Goal: Complete application form

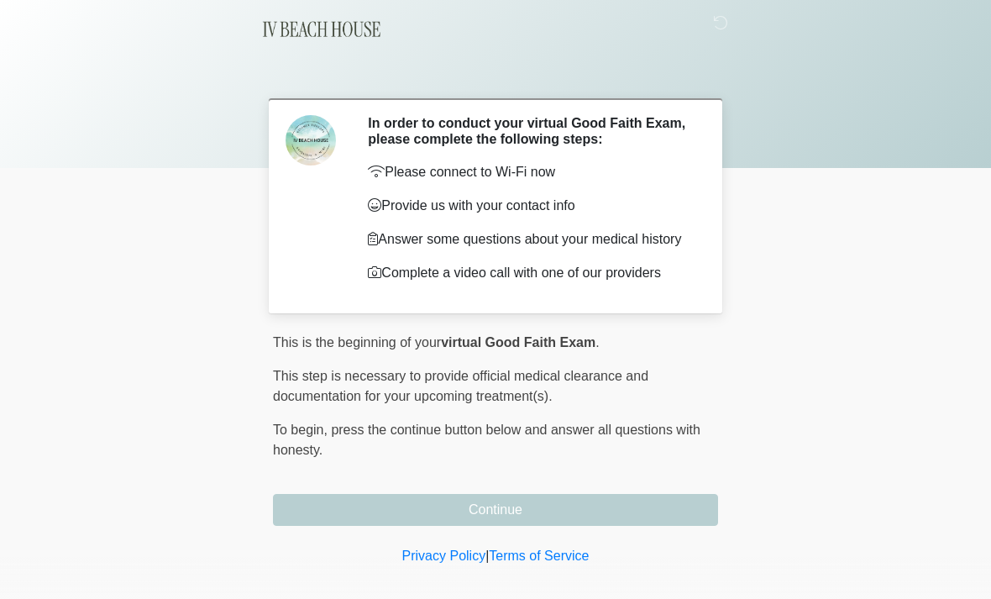
click at [612, 507] on button "Continue" at bounding box center [495, 510] width 445 height 32
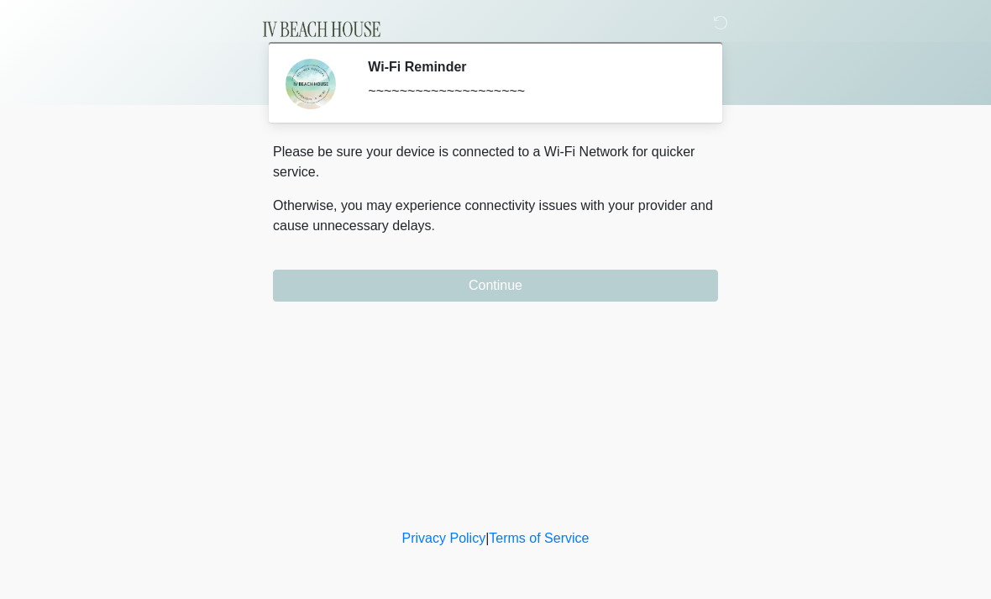
click at [615, 281] on button "Continue" at bounding box center [495, 286] width 445 height 32
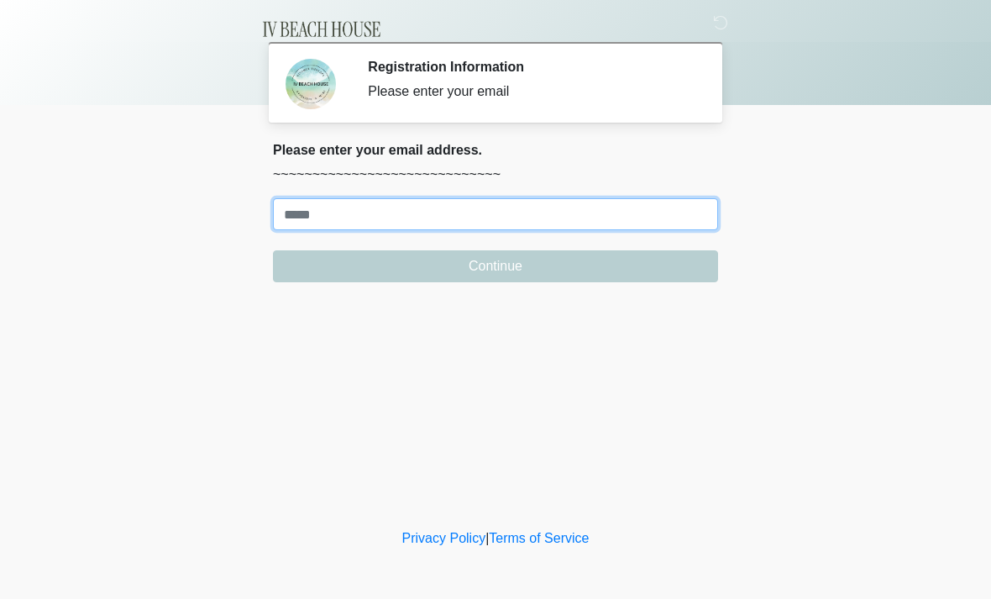
click at [584, 223] on input "Where should we email your treatment plan?" at bounding box center [495, 214] width 445 height 32
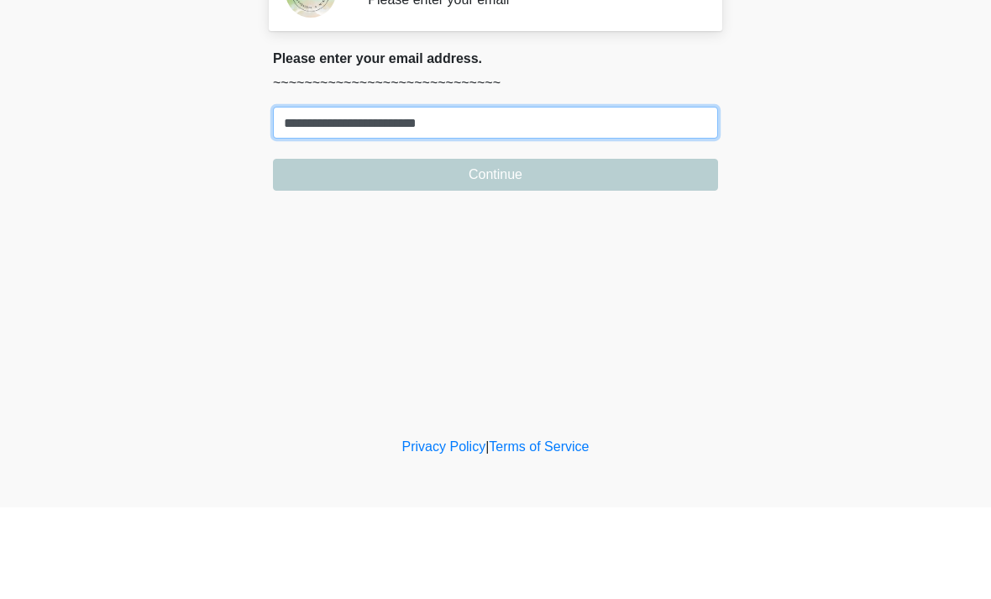
type input "**********"
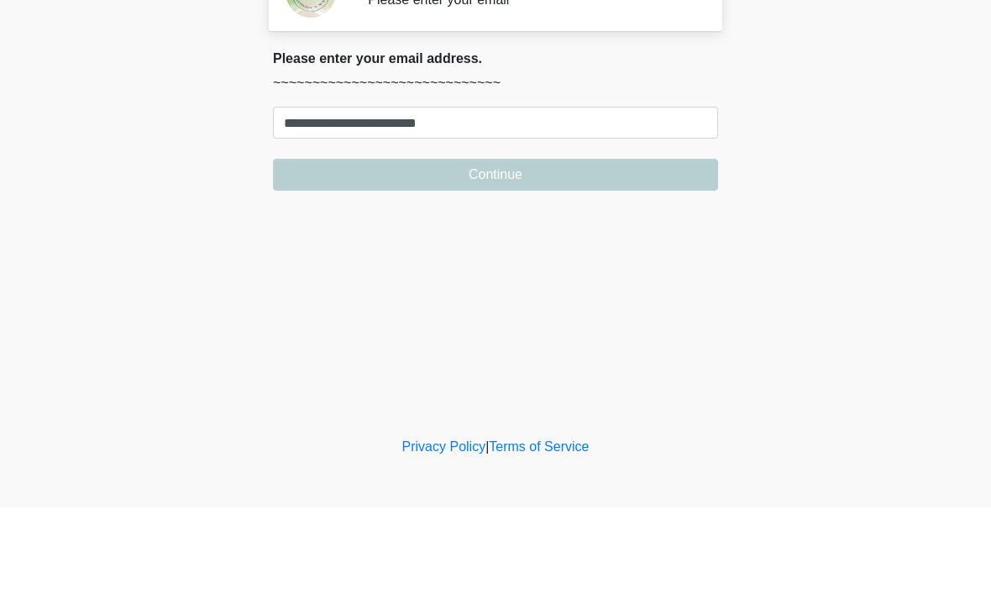
click at [634, 250] on button "Continue" at bounding box center [495, 266] width 445 height 32
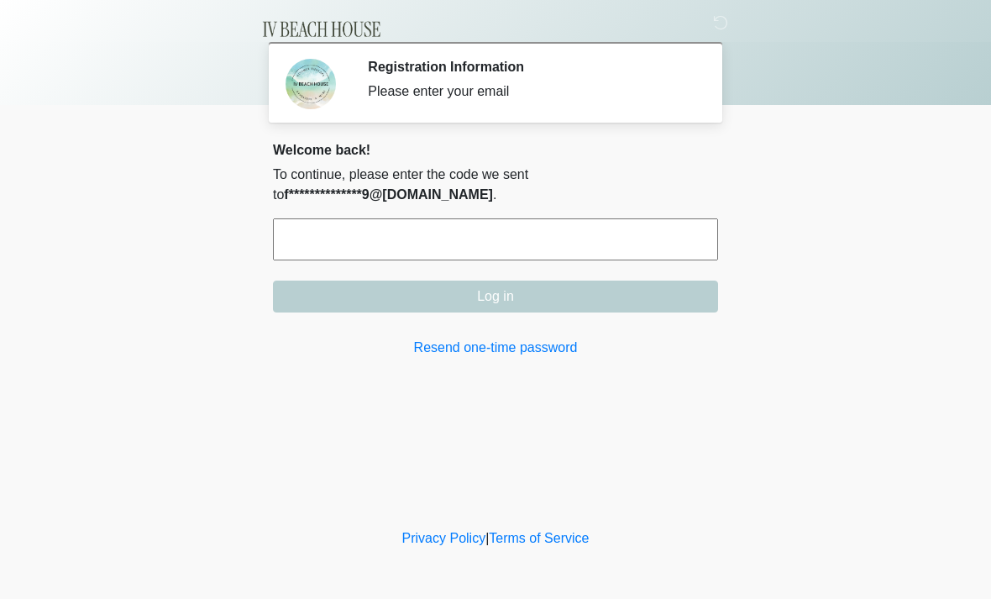
click at [587, 239] on input "text" at bounding box center [495, 239] width 445 height 42
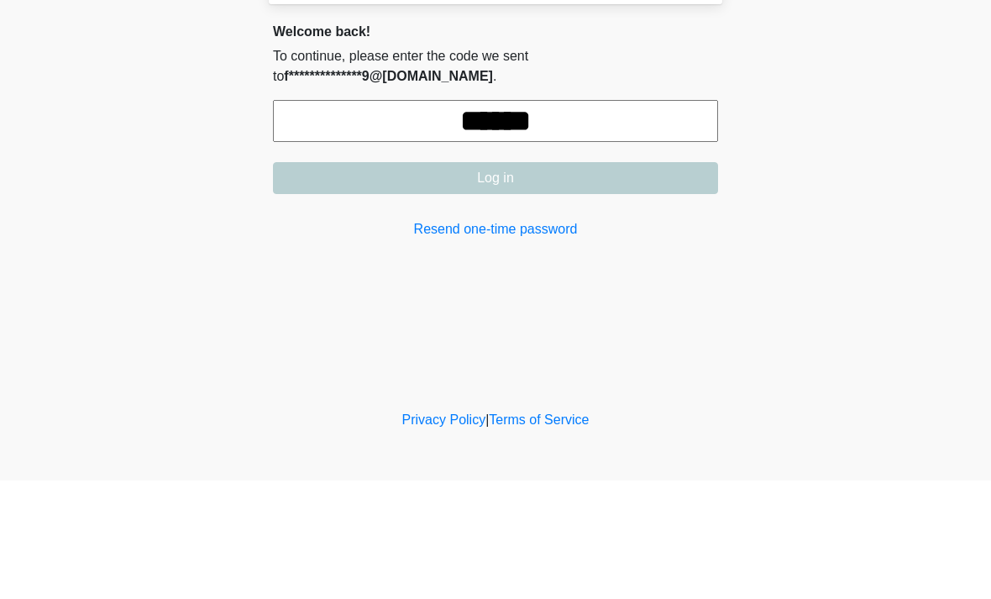
type input "******"
click at [649, 281] on button "Log in" at bounding box center [495, 297] width 445 height 32
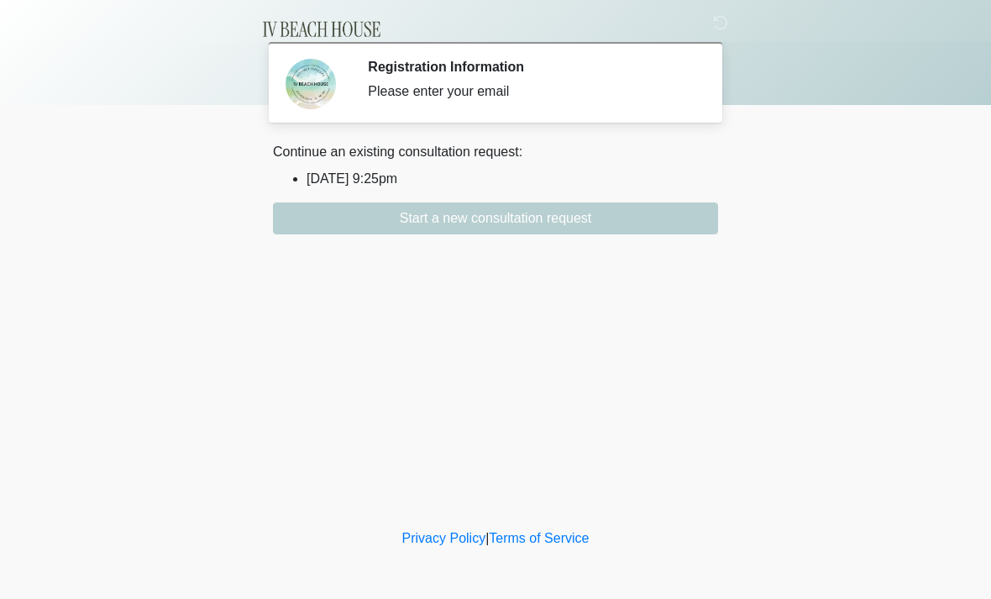
click at [593, 223] on button "Start a new consultation request" at bounding box center [495, 218] width 445 height 32
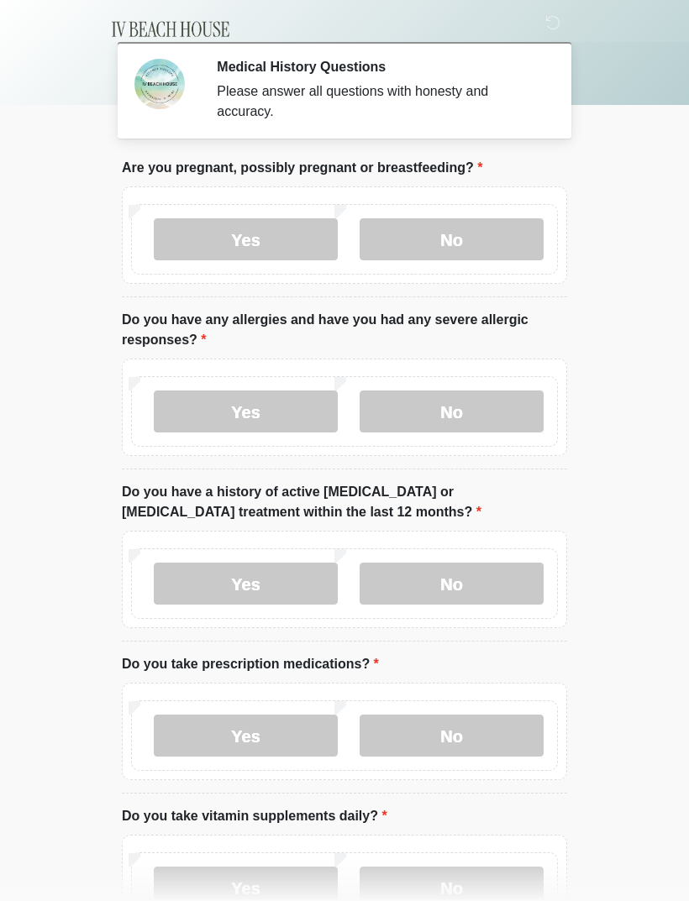
click at [503, 238] on label "No" at bounding box center [452, 239] width 184 height 42
click at [486, 417] on label "No" at bounding box center [452, 412] width 184 height 42
click at [508, 586] on label "No" at bounding box center [452, 584] width 184 height 42
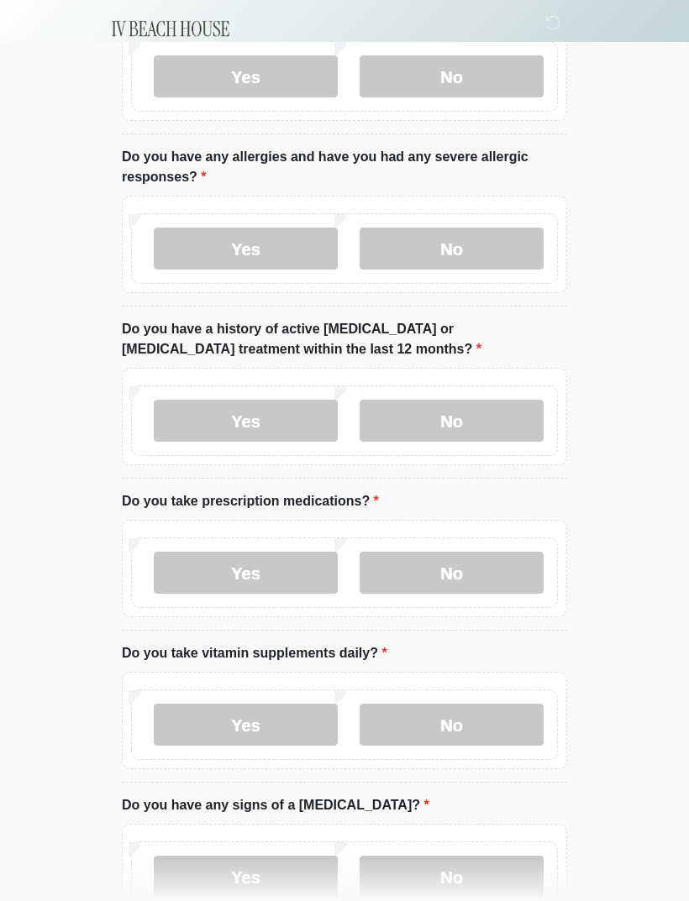
scroll to position [163, 0]
click at [290, 575] on label "Yes" at bounding box center [246, 573] width 184 height 42
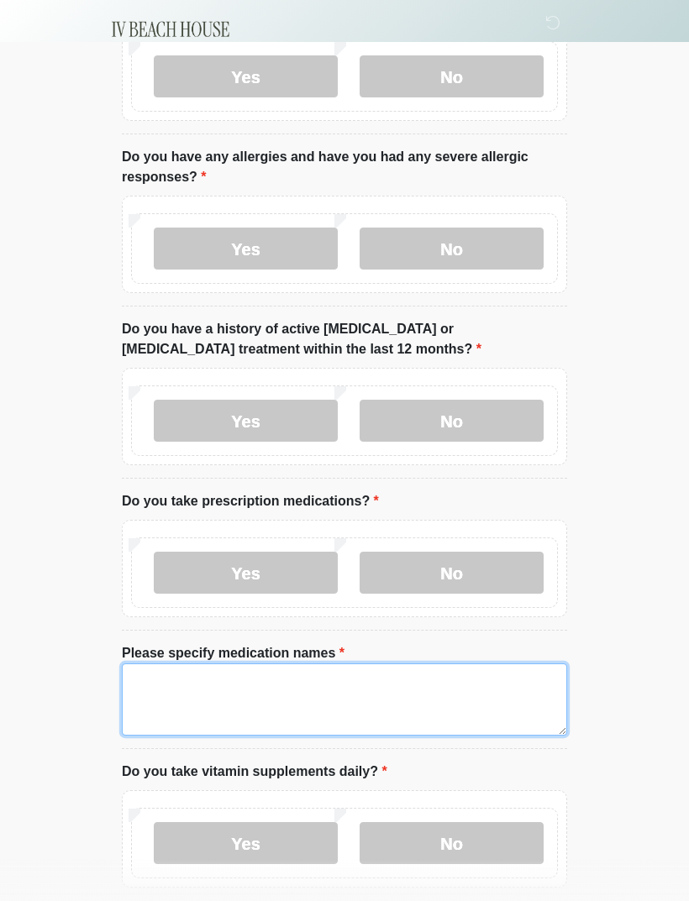
click at [286, 598] on textarea "Please specify medication names" at bounding box center [344, 700] width 445 height 72
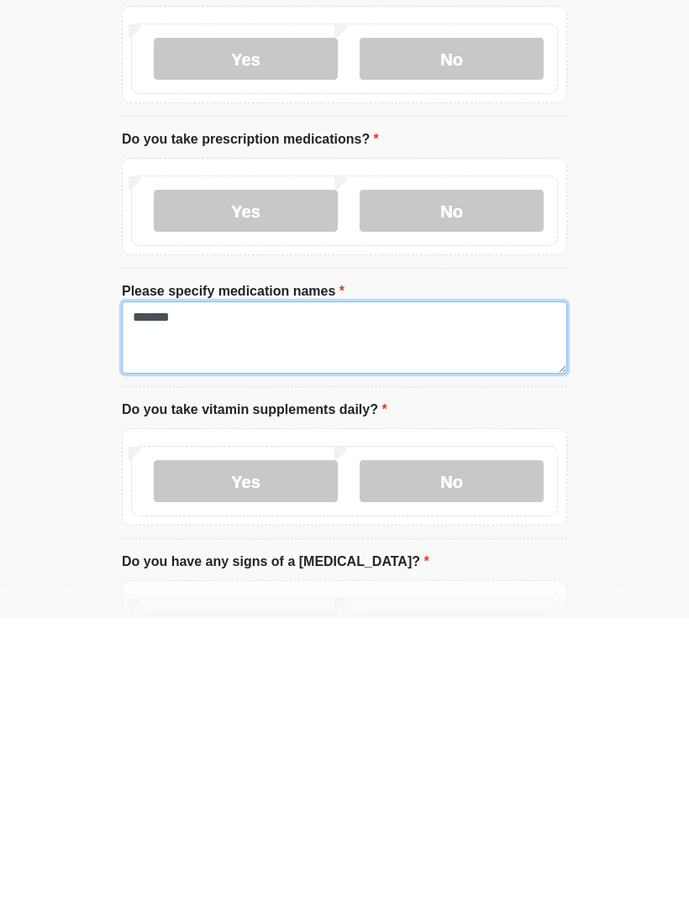
type textarea "*******"
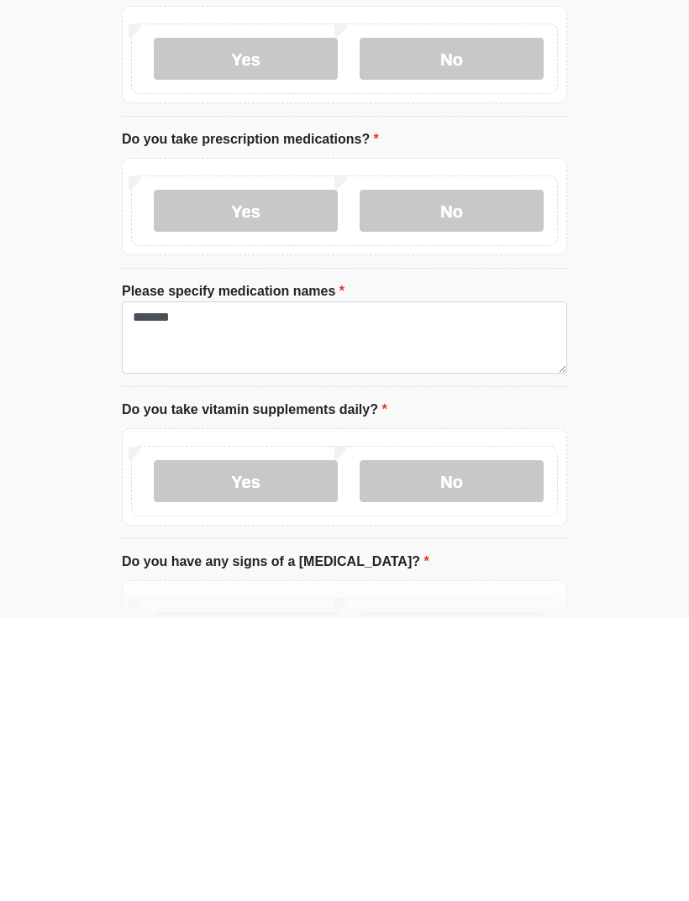
click at [497, 598] on label "No" at bounding box center [452, 765] width 184 height 42
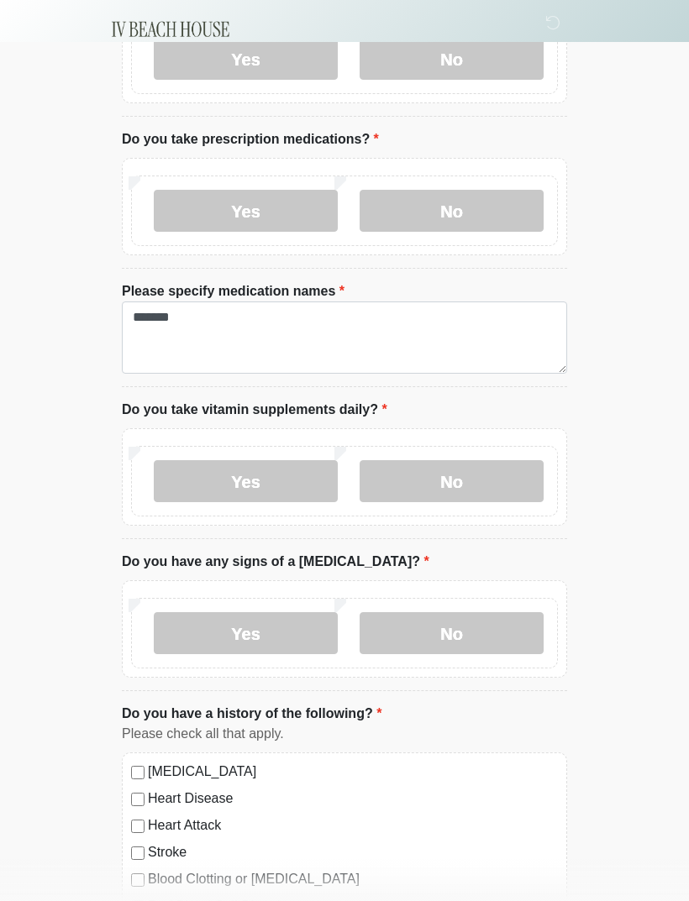
click at [487, 598] on label "No" at bounding box center [452, 633] width 184 height 42
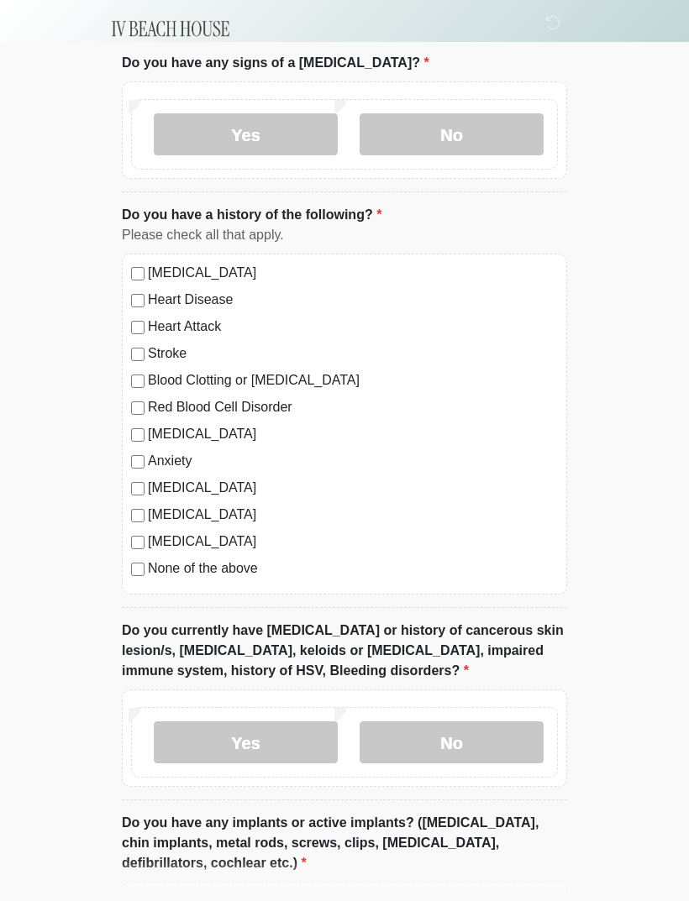
scroll to position [1040, 0]
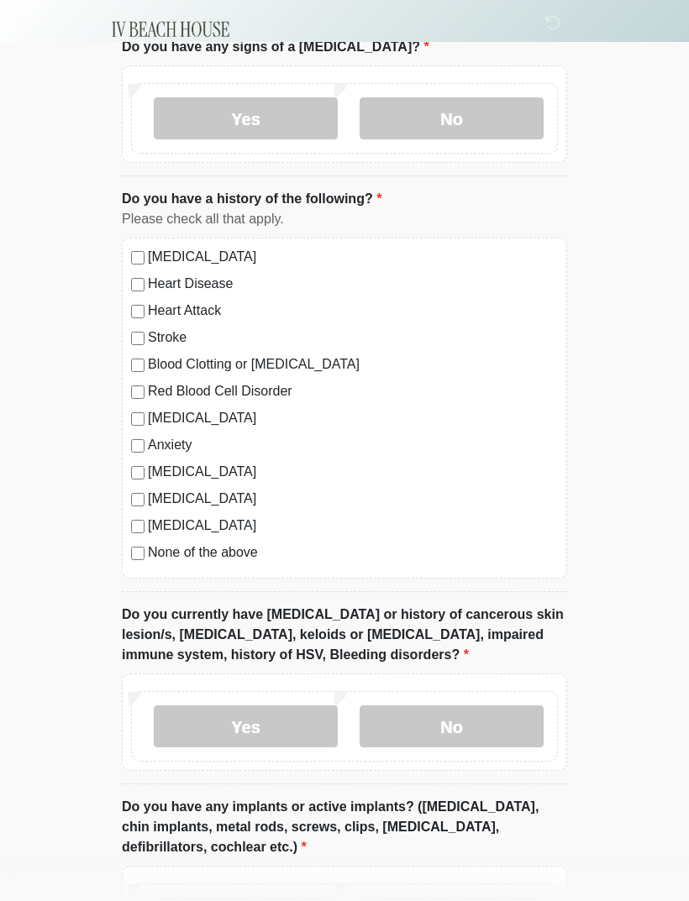
click at [488, 598] on label "No" at bounding box center [452, 727] width 184 height 42
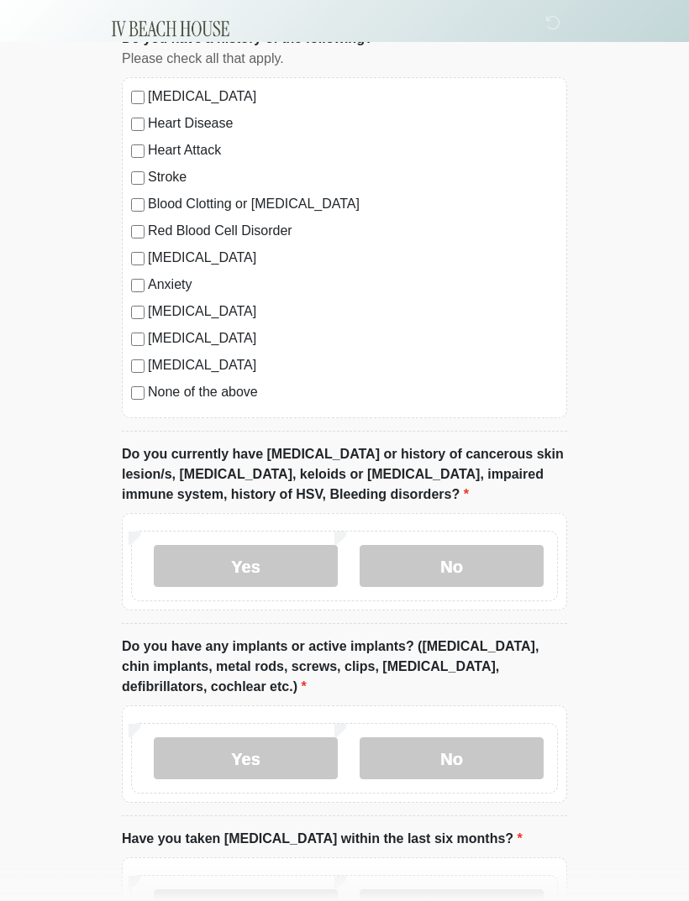
scroll to position [1214, 0]
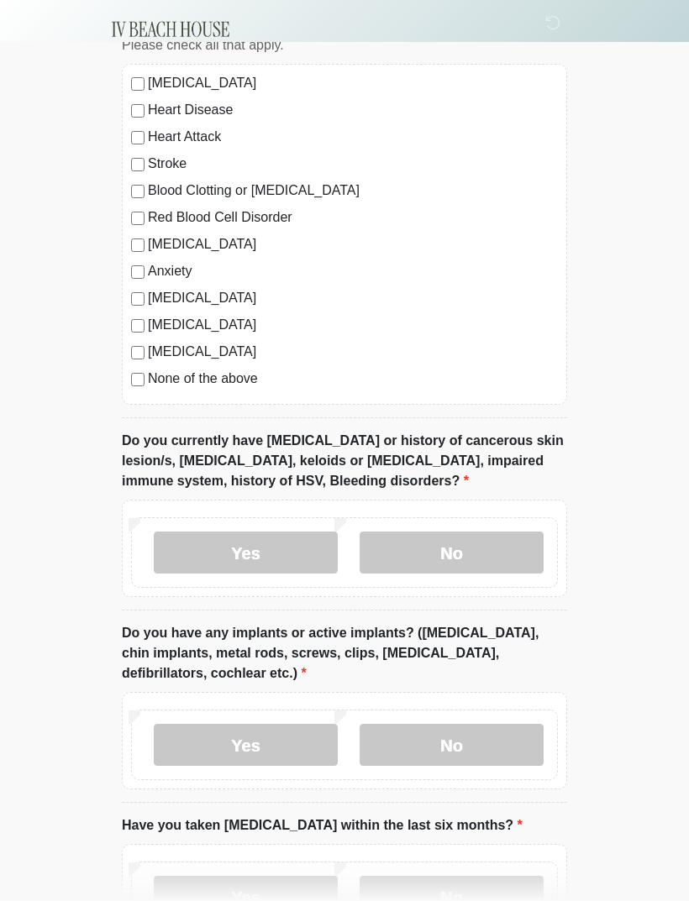
click at [500, 598] on label "No" at bounding box center [452, 745] width 184 height 42
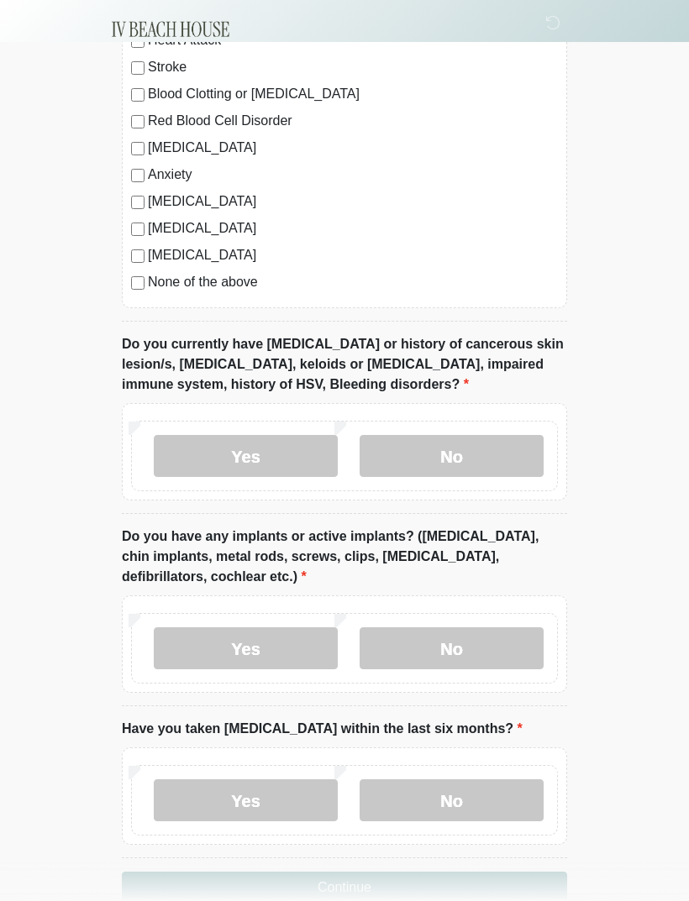
scroll to position [1346, 0]
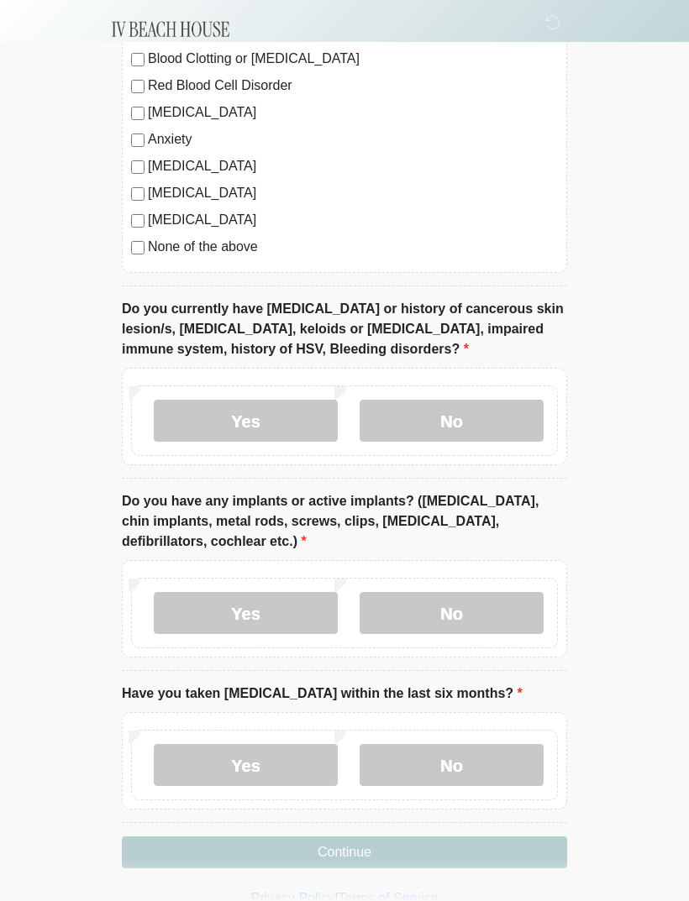
click at [274, 598] on label "Yes" at bounding box center [246, 765] width 184 height 42
click at [397, 598] on button "Continue" at bounding box center [344, 853] width 445 height 32
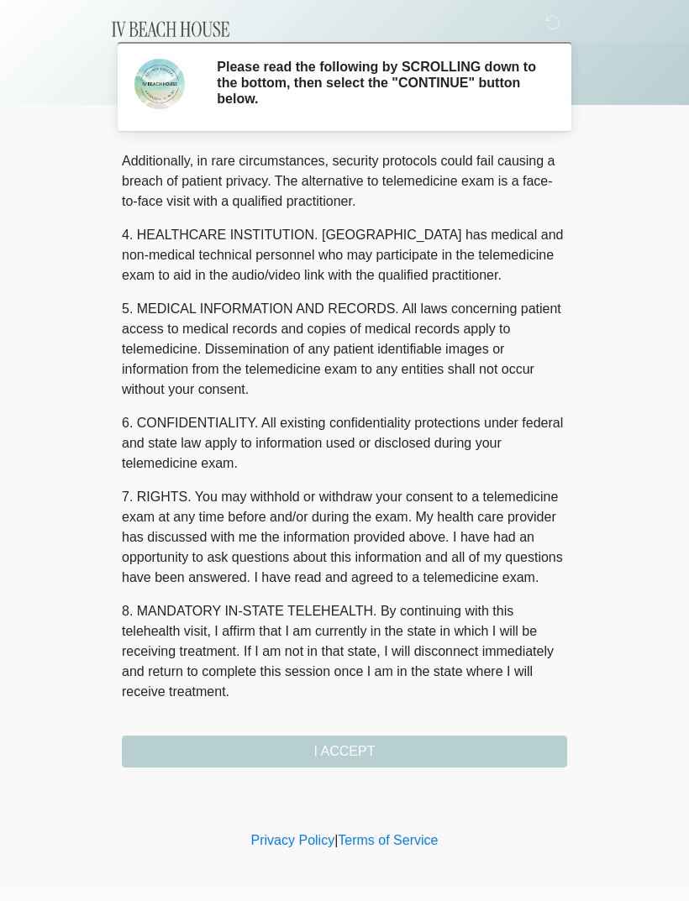
scroll to position [409, 0]
click at [435, 598] on button "I ACCEPT" at bounding box center [344, 752] width 445 height 32
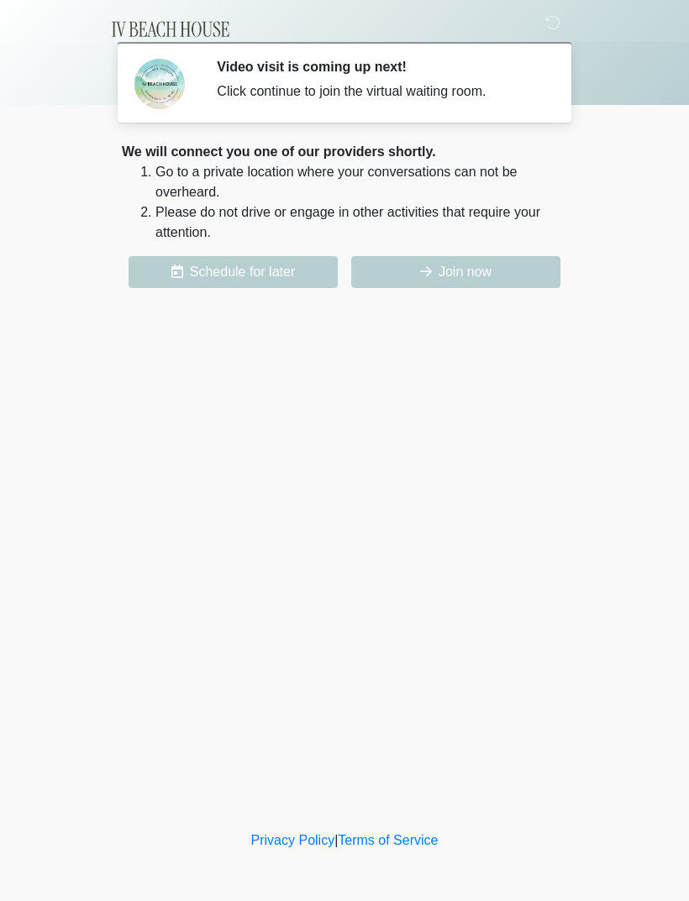
click at [511, 276] on button "Join now" at bounding box center [455, 272] width 209 height 32
